Goal: Find contact information: Find contact information

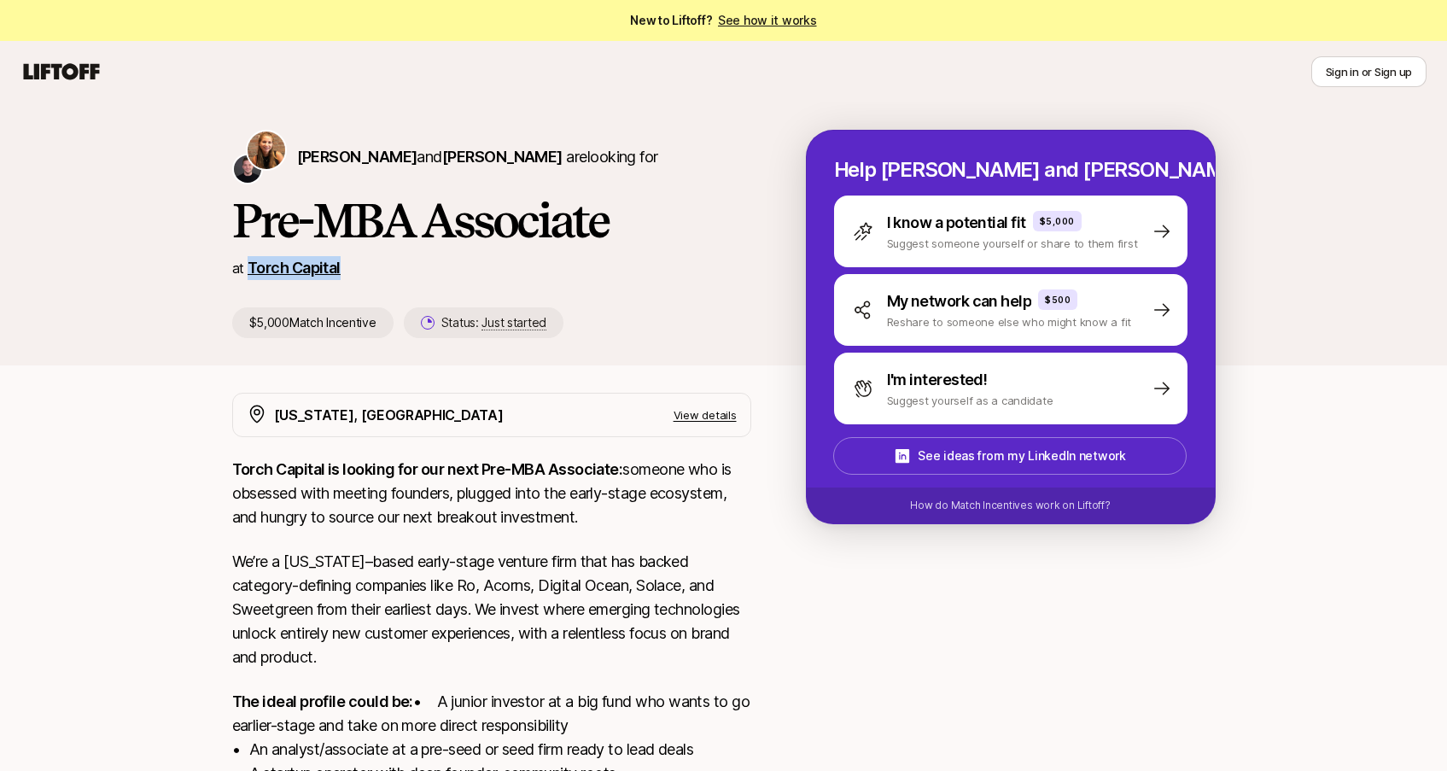
drag, startPoint x: 364, startPoint y: 265, endPoint x: 250, endPoint y: 260, distance: 113.6
click at [250, 260] on div "at Torch Capital" at bounding box center [491, 268] width 519 height 24
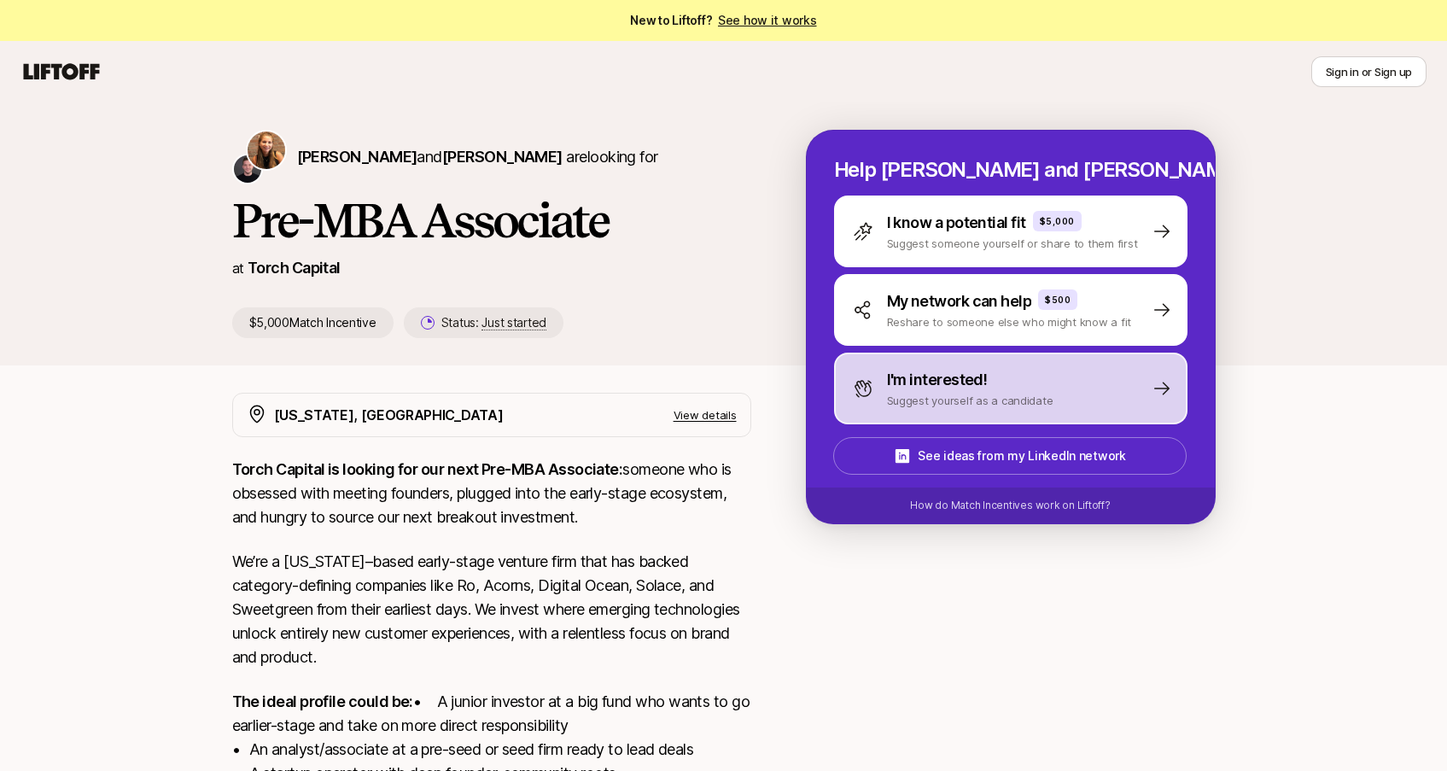
click at [1016, 382] on div "I'm interested!" at bounding box center [970, 380] width 166 height 24
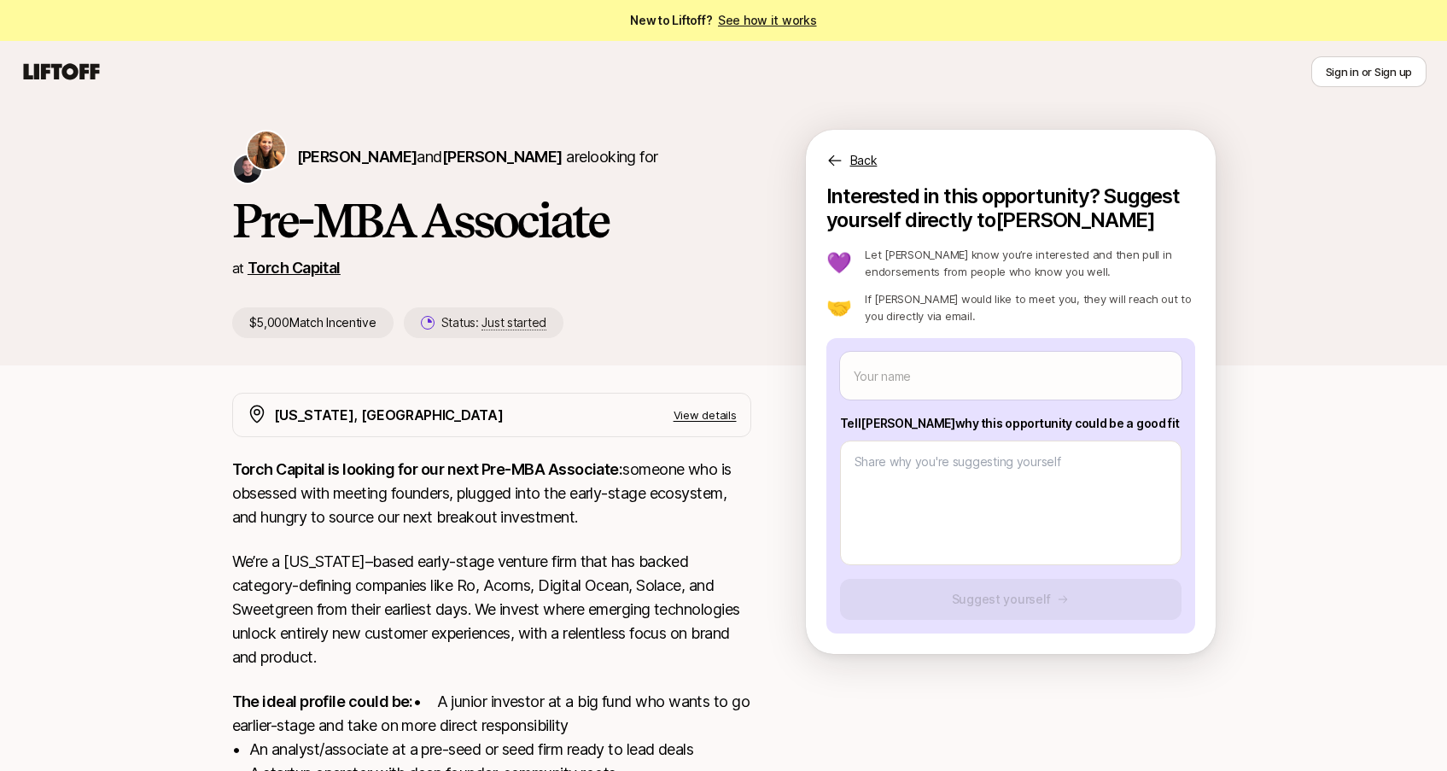
click at [300, 267] on link "Torch Capital" at bounding box center [294, 268] width 93 height 18
